Goal: Obtain resource: Download file/media

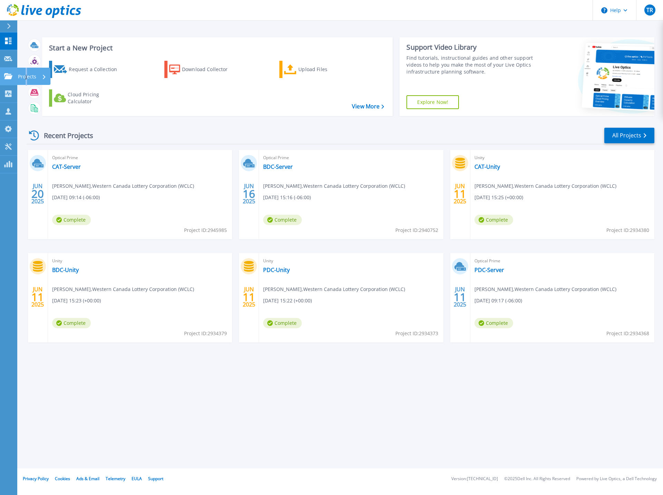
click at [27, 77] on p "Projects" at bounding box center [27, 77] width 18 height 18
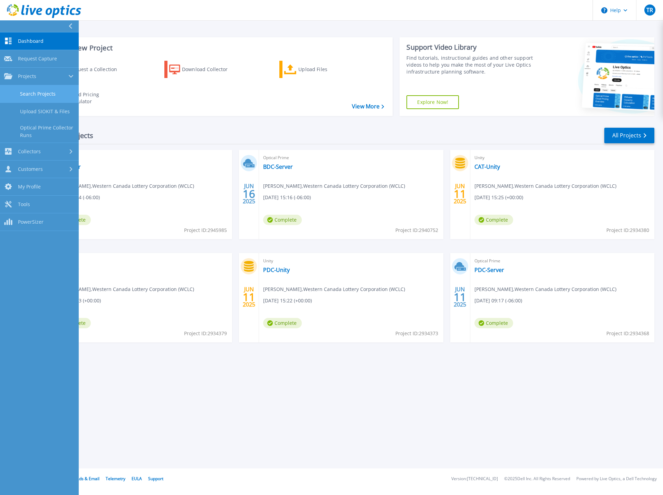
click at [39, 96] on link "Search Projects" at bounding box center [39, 94] width 79 height 18
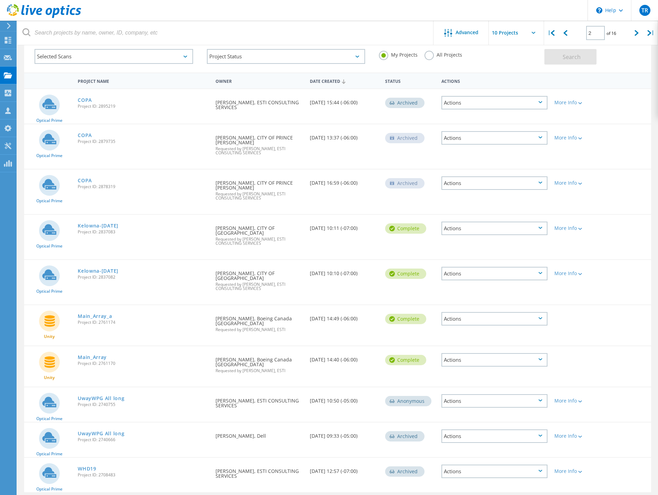
scroll to position [44, 0]
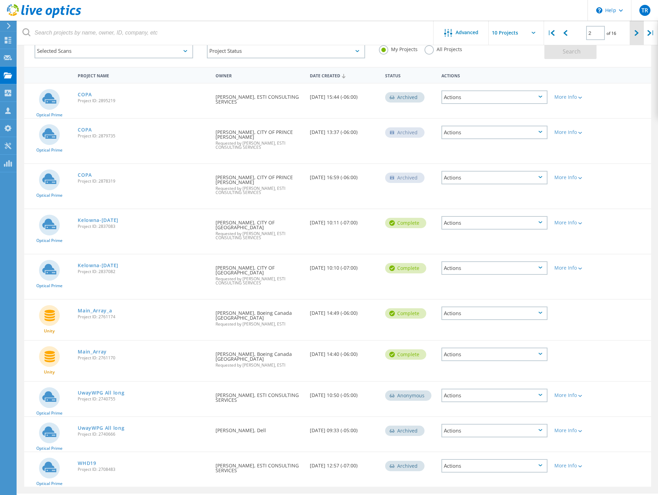
click at [634, 35] on div at bounding box center [636, 33] width 14 height 25
type input "3"
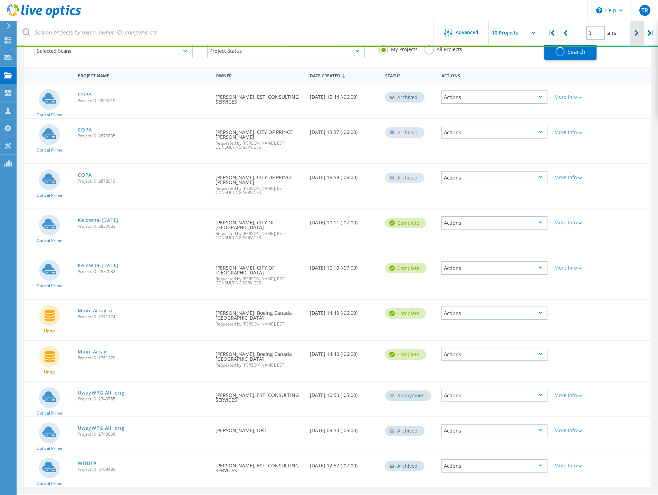
scroll to position [32, 0]
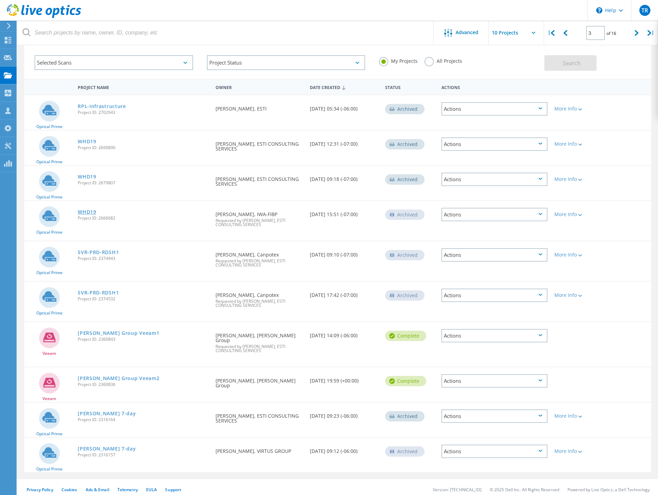
click at [87, 212] on link "WHD19" at bounding box center [87, 212] width 19 height 5
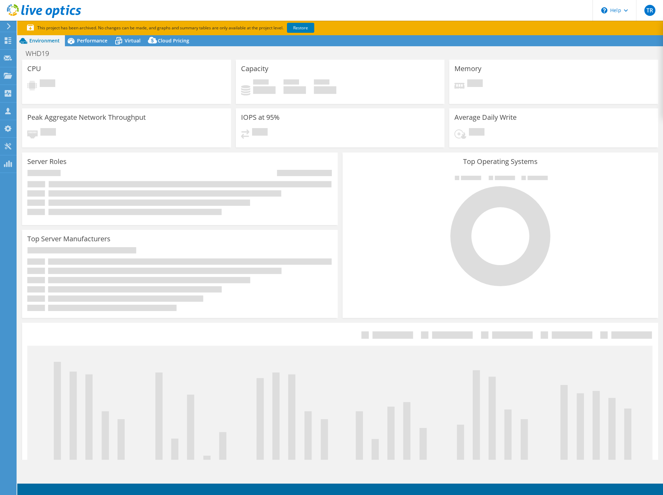
select select "USD"
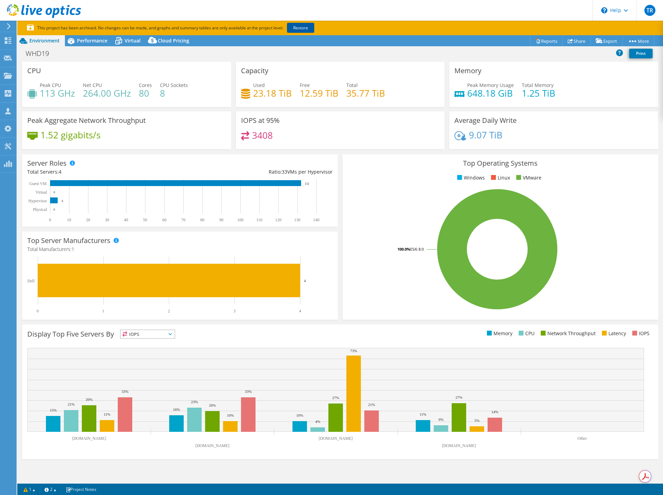
click at [301, 30] on link "Restore" at bounding box center [300, 28] width 27 height 10
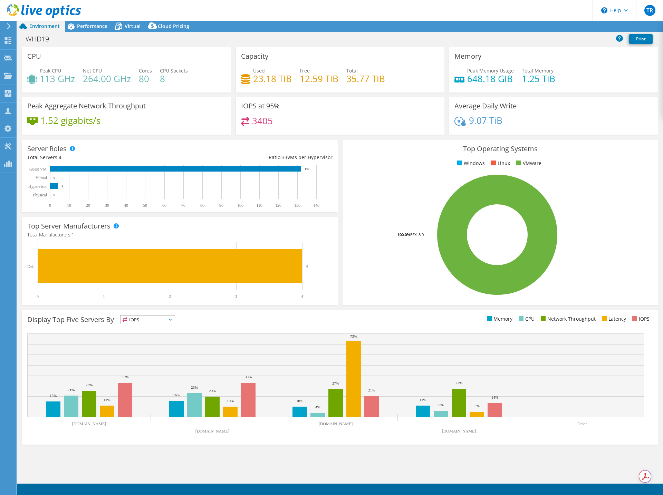
select select "USD"
click at [549, 27] on link "Reports" at bounding box center [546, 26] width 33 height 11
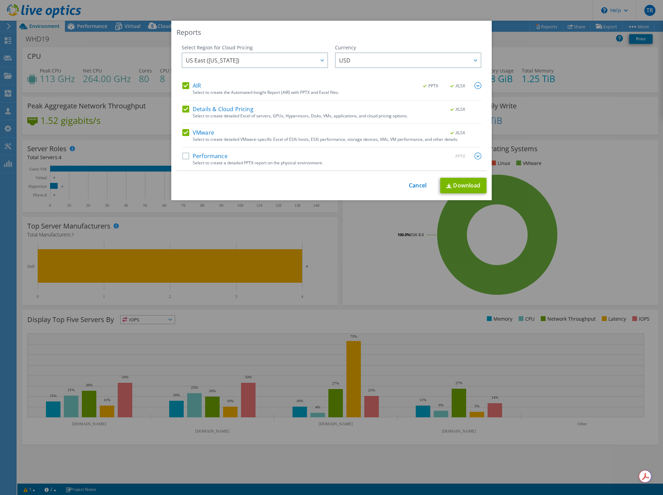
click at [182, 155] on label "Performance" at bounding box center [204, 156] width 45 height 7
click at [0, 0] on input "Performance" at bounding box center [0, 0] width 0 height 0
click at [183, 86] on label "AIR" at bounding box center [191, 85] width 19 height 7
click at [0, 0] on input "AIR" at bounding box center [0, 0] width 0 height 0
click at [183, 110] on label "Details & Cloud Pricing" at bounding box center [217, 109] width 71 height 7
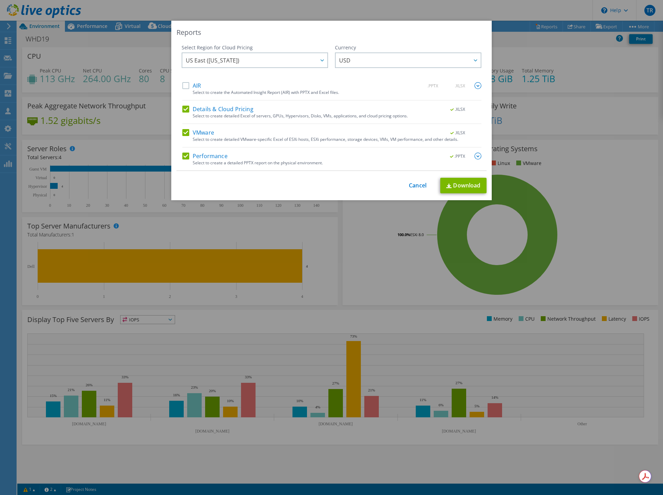
click at [0, 0] on input "Details & Cloud Pricing" at bounding box center [0, 0] width 0 height 0
click at [477, 156] on img at bounding box center [477, 156] width 7 height 7
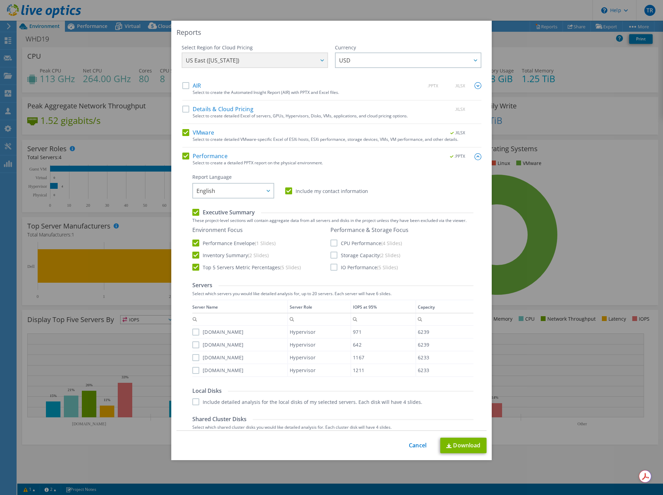
click at [332, 242] on label "CPU Performance (4 Slides)" at bounding box center [365, 243] width 71 height 7
click at [0, 0] on input "CPU Performance (4 Slides)" at bounding box center [0, 0] width 0 height 0
click at [331, 254] on label "Storage Capacity (2 Slides)" at bounding box center [365, 255] width 70 height 7
click at [0, 0] on input "Storage Capacity (2 Slides)" at bounding box center [0, 0] width 0 height 0
click at [332, 268] on label "IO Performance (5 Slides)" at bounding box center [363, 267] width 67 height 7
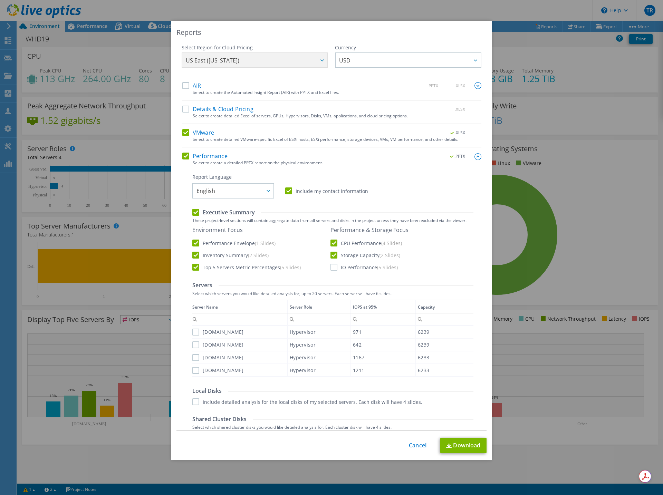
click at [0, 0] on input "IO Performance (5 Slides)" at bounding box center [0, 0] width 0 height 0
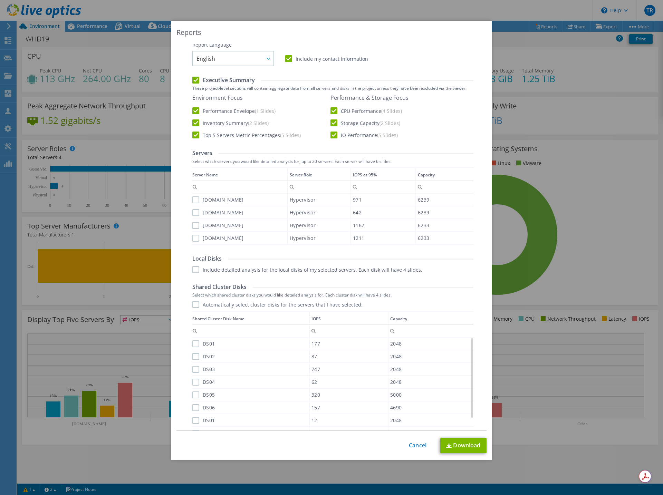
scroll to position [138, 0]
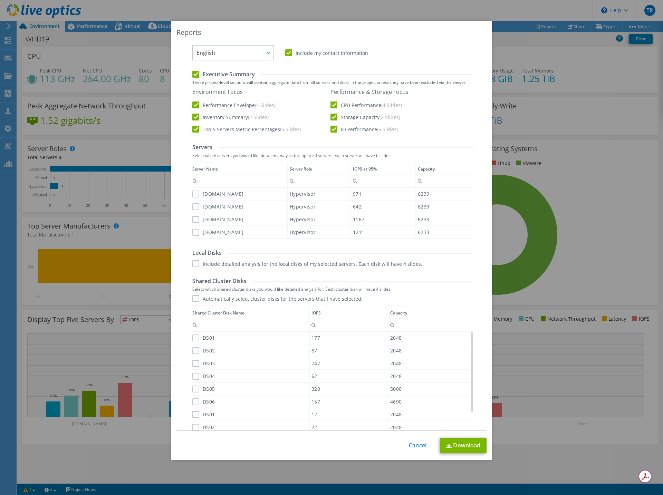
click at [193, 194] on label "[DOMAIN_NAME]" at bounding box center [217, 194] width 51 height 7
click at [0, 0] on input "[DOMAIN_NAME]" at bounding box center [0, 0] width 0 height 0
click at [193, 206] on label "[DOMAIN_NAME]" at bounding box center [217, 206] width 51 height 7
click at [0, 0] on input "[DOMAIN_NAME]" at bounding box center [0, 0] width 0 height 0
click at [196, 220] on label "[DOMAIN_NAME]" at bounding box center [217, 219] width 51 height 7
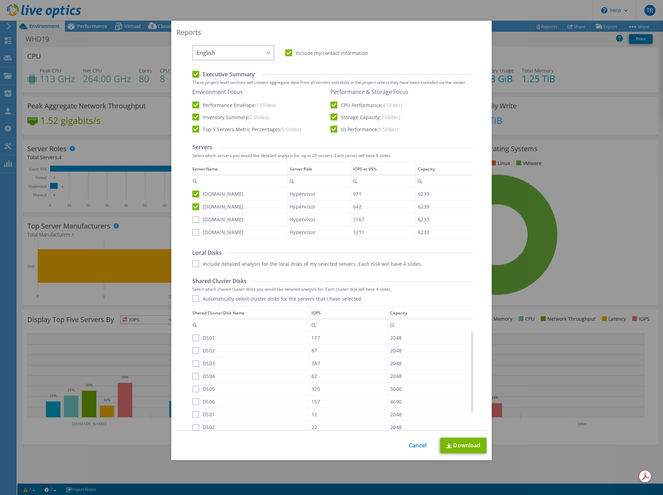
click at [0, 0] on input "[DOMAIN_NAME]" at bounding box center [0, 0] width 0 height 0
click at [193, 233] on label "[DOMAIN_NAME]" at bounding box center [217, 232] width 51 height 7
click at [0, 0] on input "[DOMAIN_NAME]" at bounding box center [0, 0] width 0 height 0
click at [192, 299] on label "Automatically select cluster disks for the servers that I have selected." at bounding box center [277, 298] width 170 height 7
click at [0, 0] on input "Automatically select cluster disks for the servers that I have selected." at bounding box center [0, 0] width 0 height 0
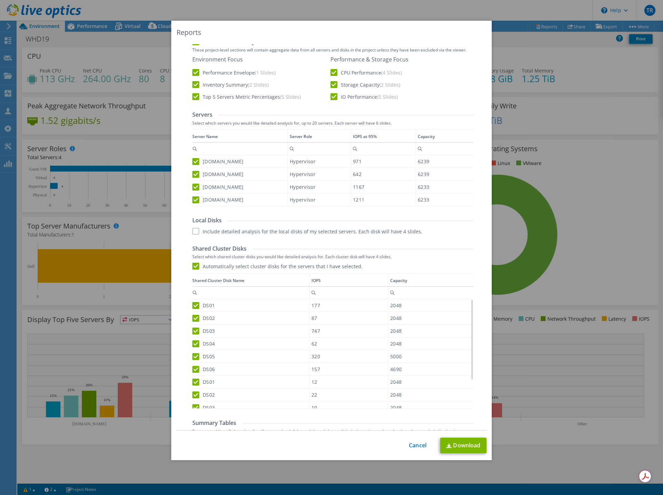
scroll to position [214, 0]
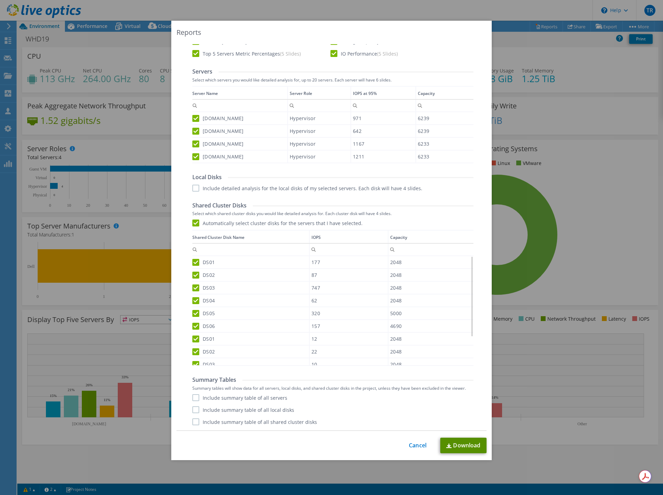
click at [454, 442] on link "Download" at bounding box center [463, 446] width 46 height 16
click at [410, 447] on link "Cancel" at bounding box center [418, 445] width 18 height 7
